Goal: Check status: Check status

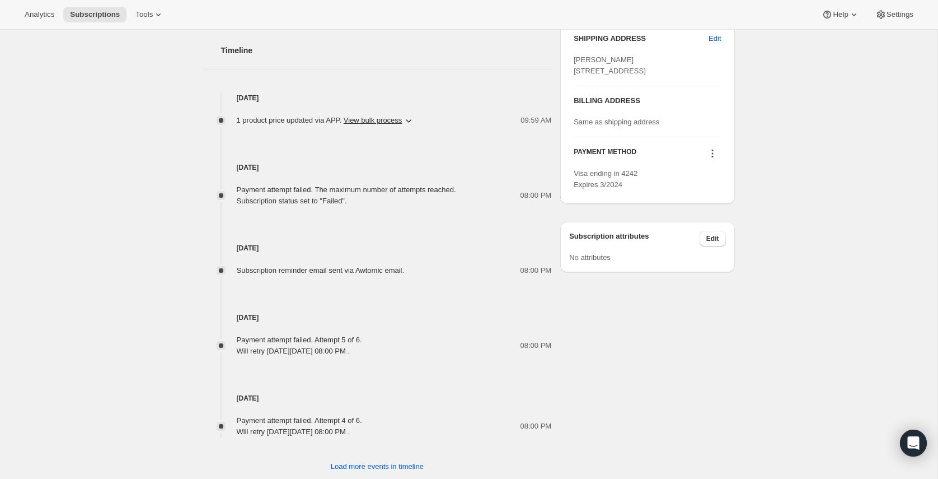
click at [135, 86] on div "Subscription #11134501163. This page is ready Subscription #11134501163 Success…" at bounding box center [469, 51] width 938 height 907
click at [373, 127] on div "May 22, 2024 Payment attempt failed. The maximum number of attempts reached. Su…" at bounding box center [377, 167] width 349 height 81
click at [413, 124] on icon "button" at bounding box center [408, 120] width 11 height 11
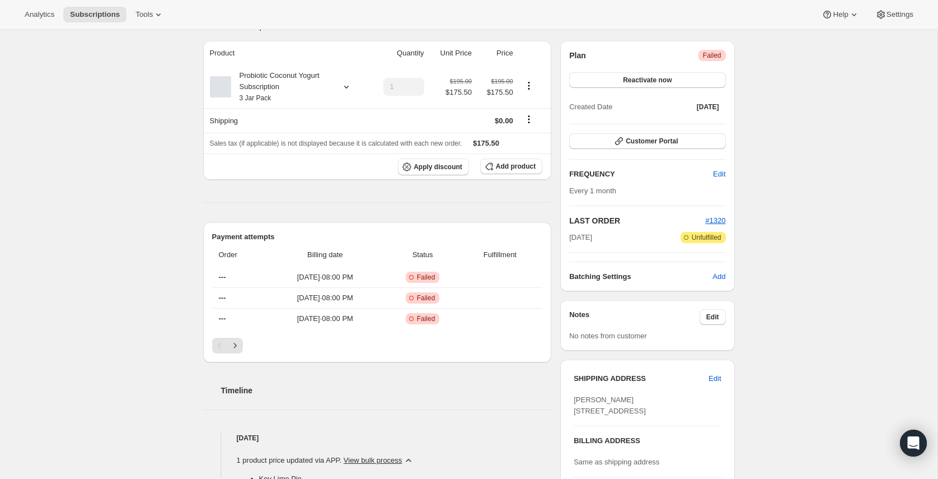
scroll to position [0, 0]
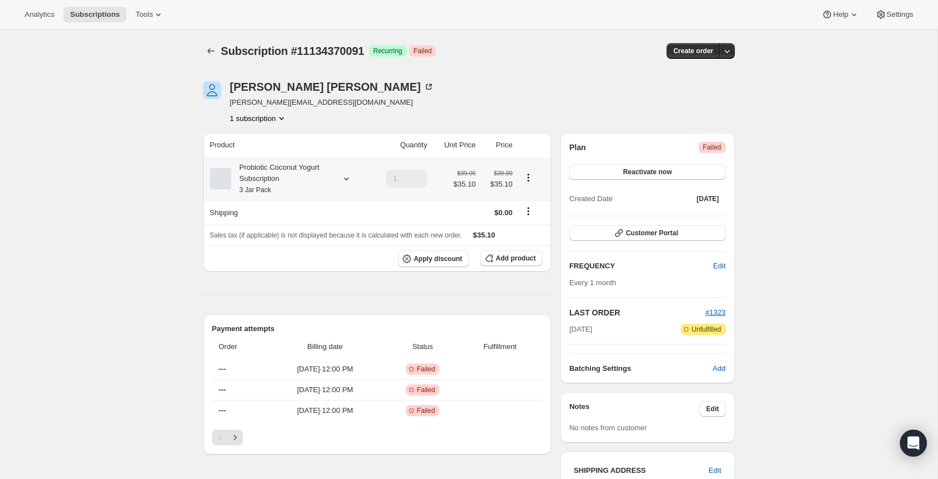
click at [274, 172] on div "Probiotic Coconut Yogurt Subscription 3 Jar Pack" at bounding box center [281, 179] width 101 height 34
click at [164, 163] on div "Subscription #11134370091. This page is ready Subscription #11134370091 Success…" at bounding box center [469, 483] width 938 height 907
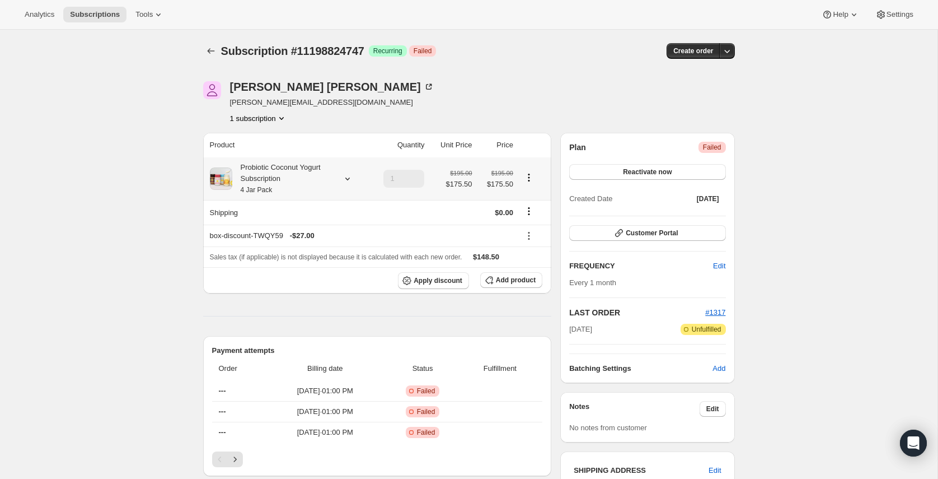
click at [278, 162] on div "Probiotic Coconut Yogurt Subscription 4 Jar Pack" at bounding box center [282, 179] width 101 height 34
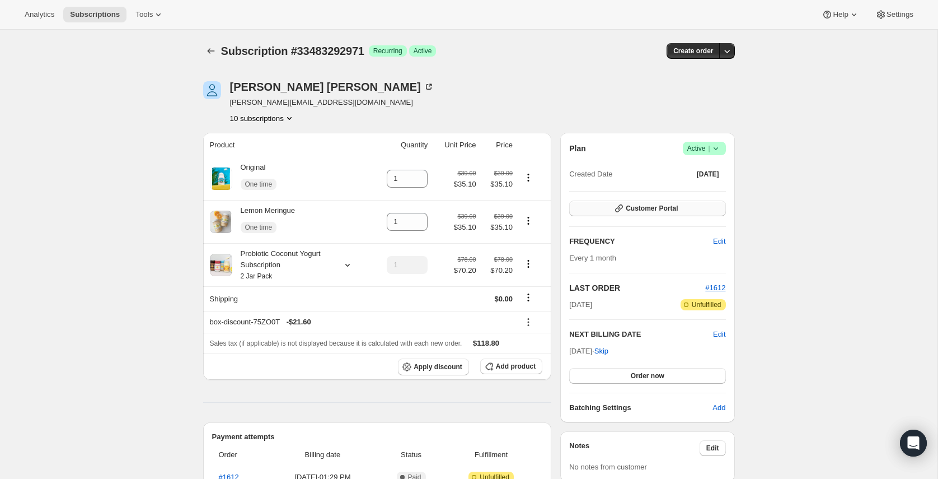
click at [653, 208] on span "Customer Portal" at bounding box center [652, 208] width 52 height 9
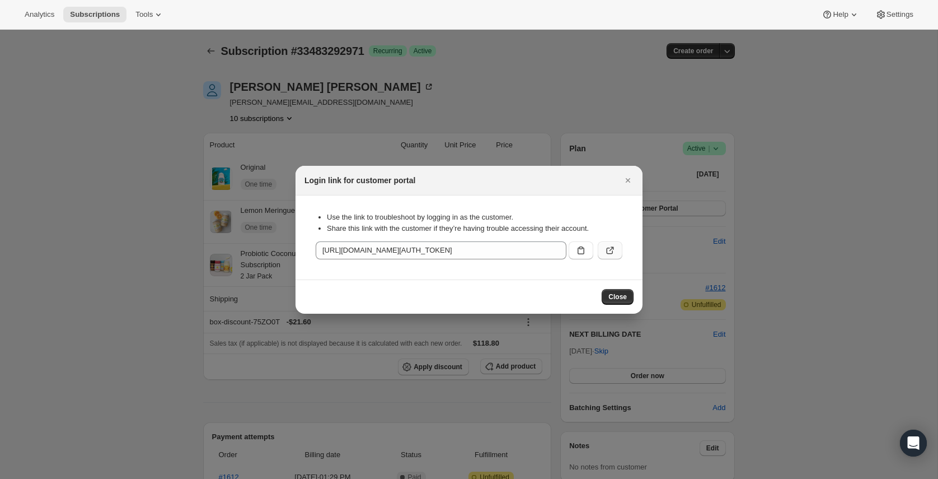
click at [607, 247] on icon ":r1r:" at bounding box center [610, 250] width 11 height 11
drag, startPoint x: 625, startPoint y: 177, endPoint x: 558, endPoint y: 167, distance: 68.4
click at [625, 177] on icon "Close" at bounding box center [627, 180] width 11 height 11
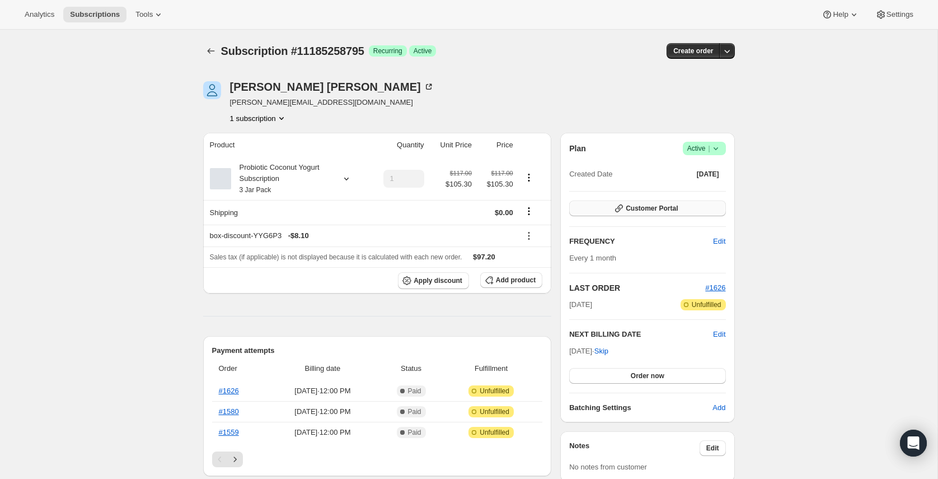
click at [686, 210] on button "Customer Portal" at bounding box center [647, 208] width 156 height 16
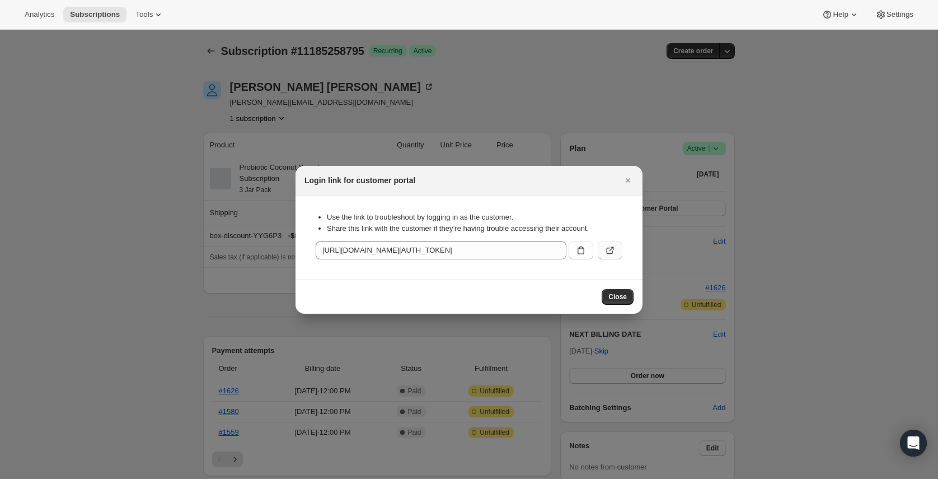
click at [616, 251] on button ":r1l:" at bounding box center [610, 250] width 25 height 18
click at [626, 184] on icon "Close" at bounding box center [627, 180] width 11 height 11
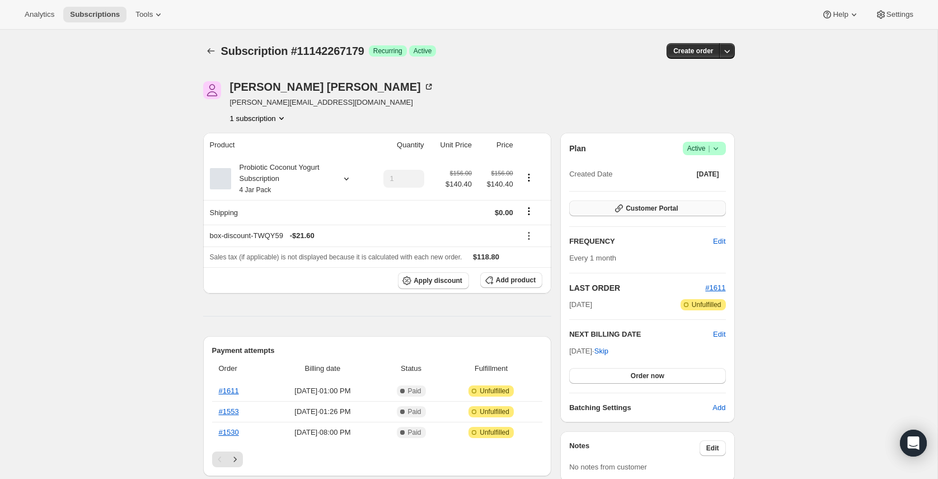
click at [631, 210] on span "Customer Portal" at bounding box center [652, 208] width 52 height 9
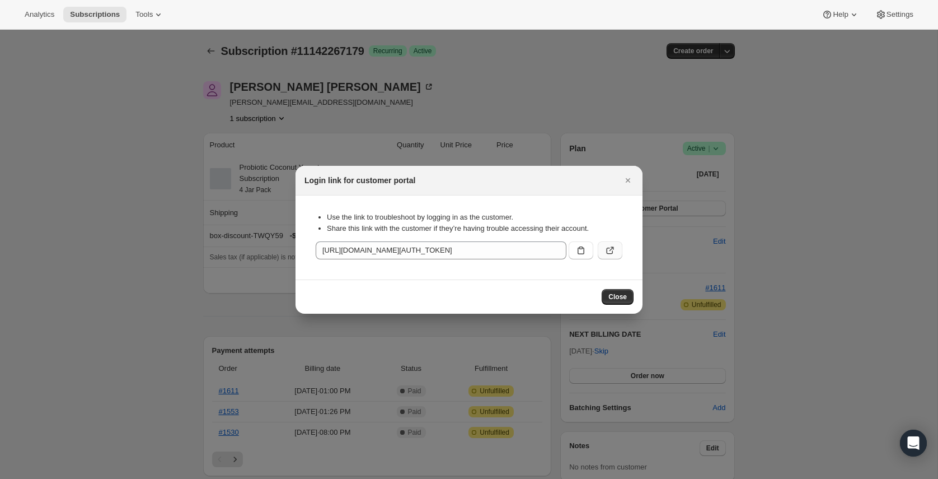
click at [608, 253] on icon ":r1l:" at bounding box center [610, 250] width 11 height 11
click at [628, 182] on icon "Close" at bounding box center [627, 180] width 11 height 11
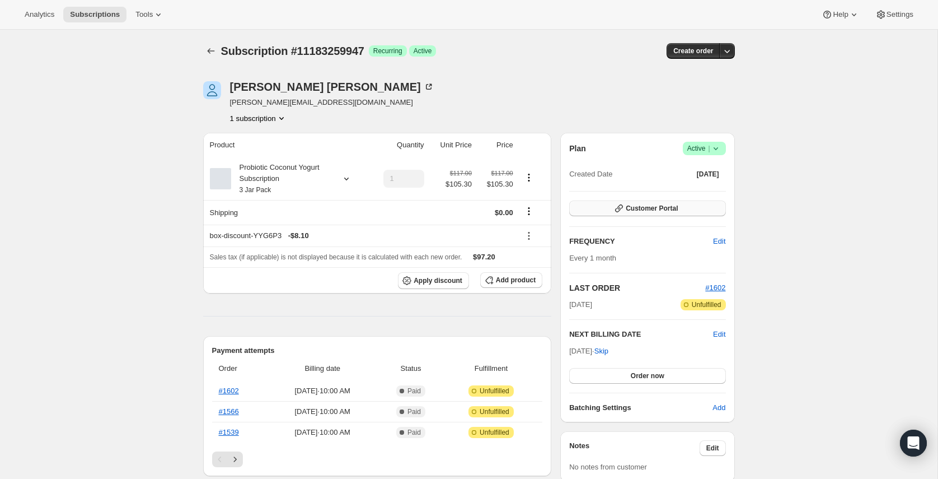
click at [648, 210] on span "Customer Portal" at bounding box center [652, 208] width 52 height 9
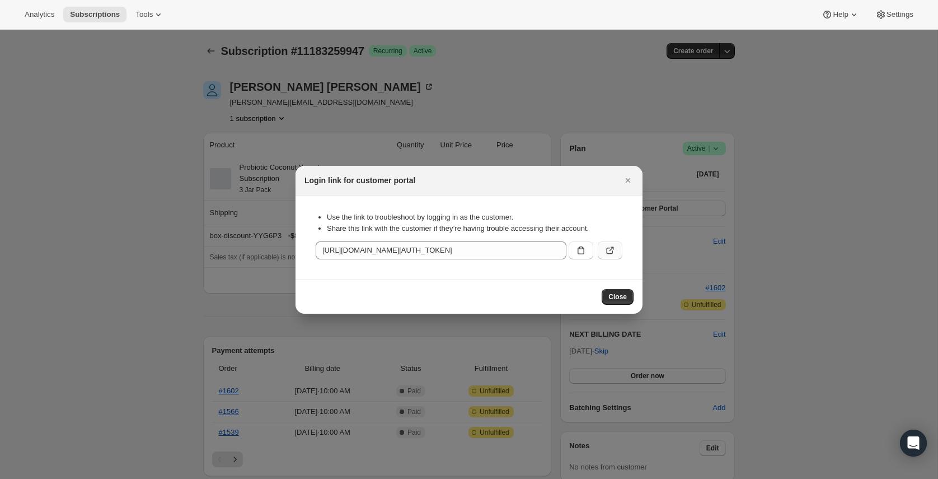
click at [611, 249] on icon ":r1l:" at bounding box center [610, 250] width 11 height 11
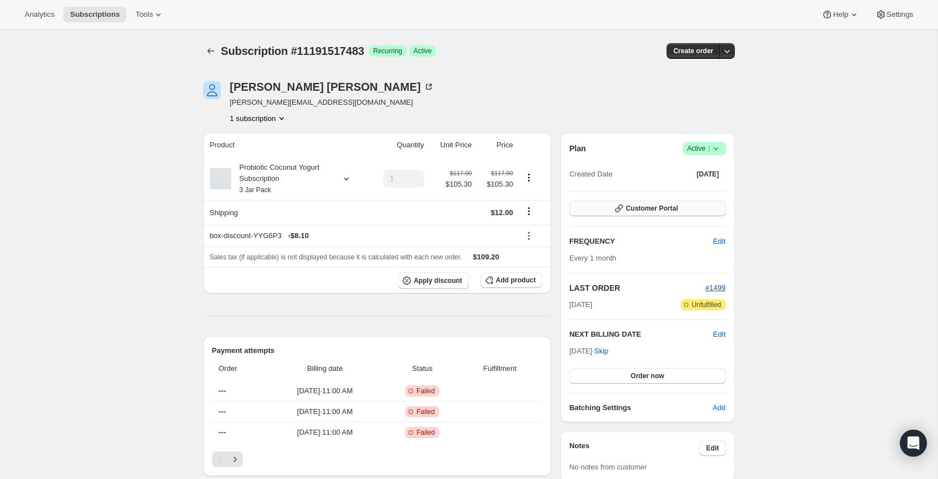
click at [624, 207] on button "Customer Portal" at bounding box center [647, 208] width 156 height 16
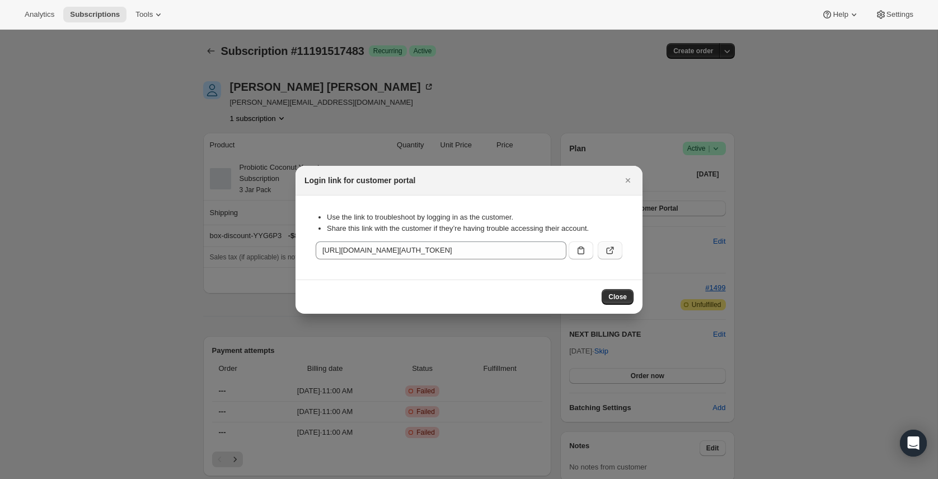
click at [607, 251] on icon ":r1l:" at bounding box center [610, 250] width 7 height 7
click at [633, 181] on icon "Close" at bounding box center [627, 180] width 11 height 11
